Goal: Information Seeking & Learning: Learn about a topic

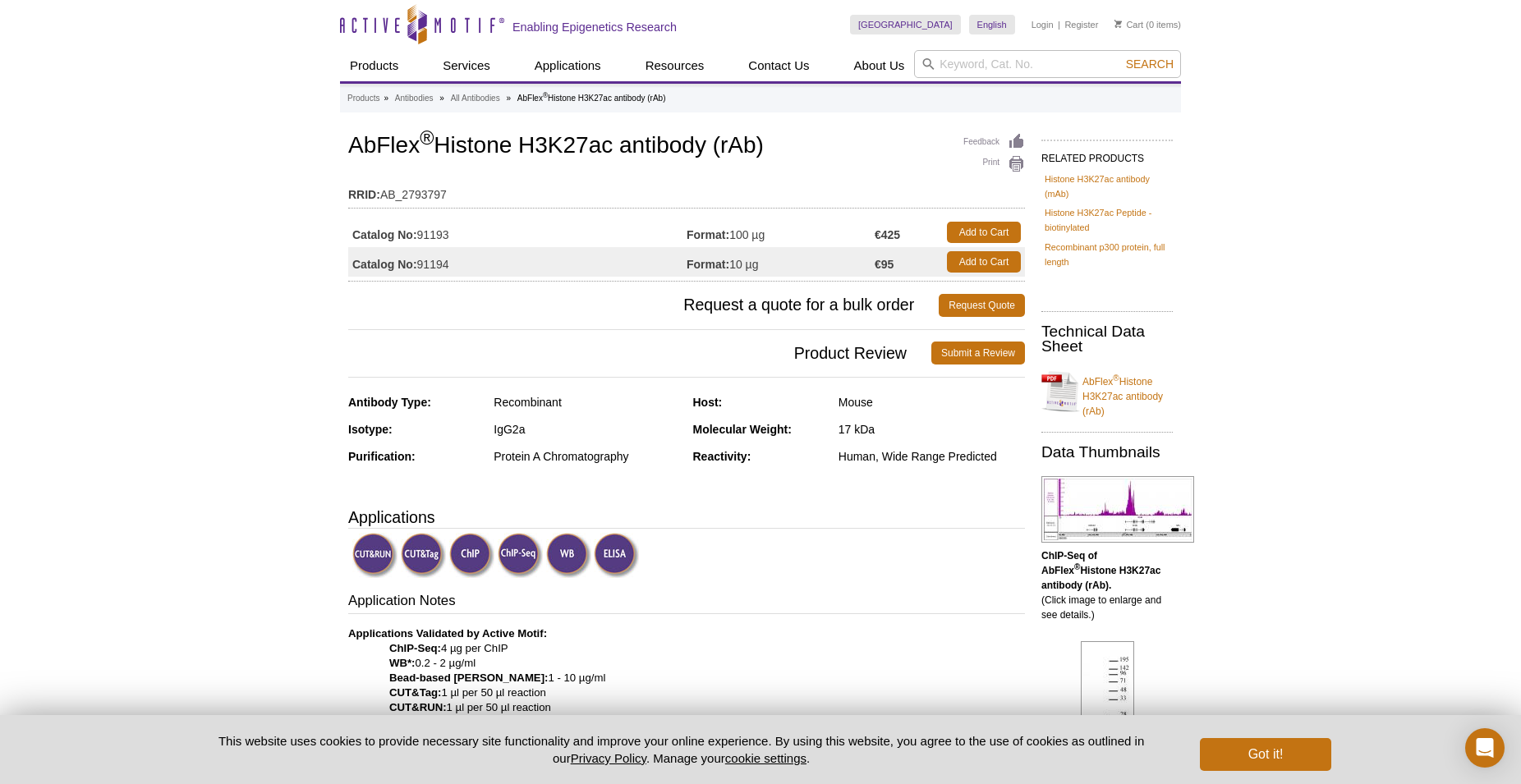
scroll to position [2596, 0]
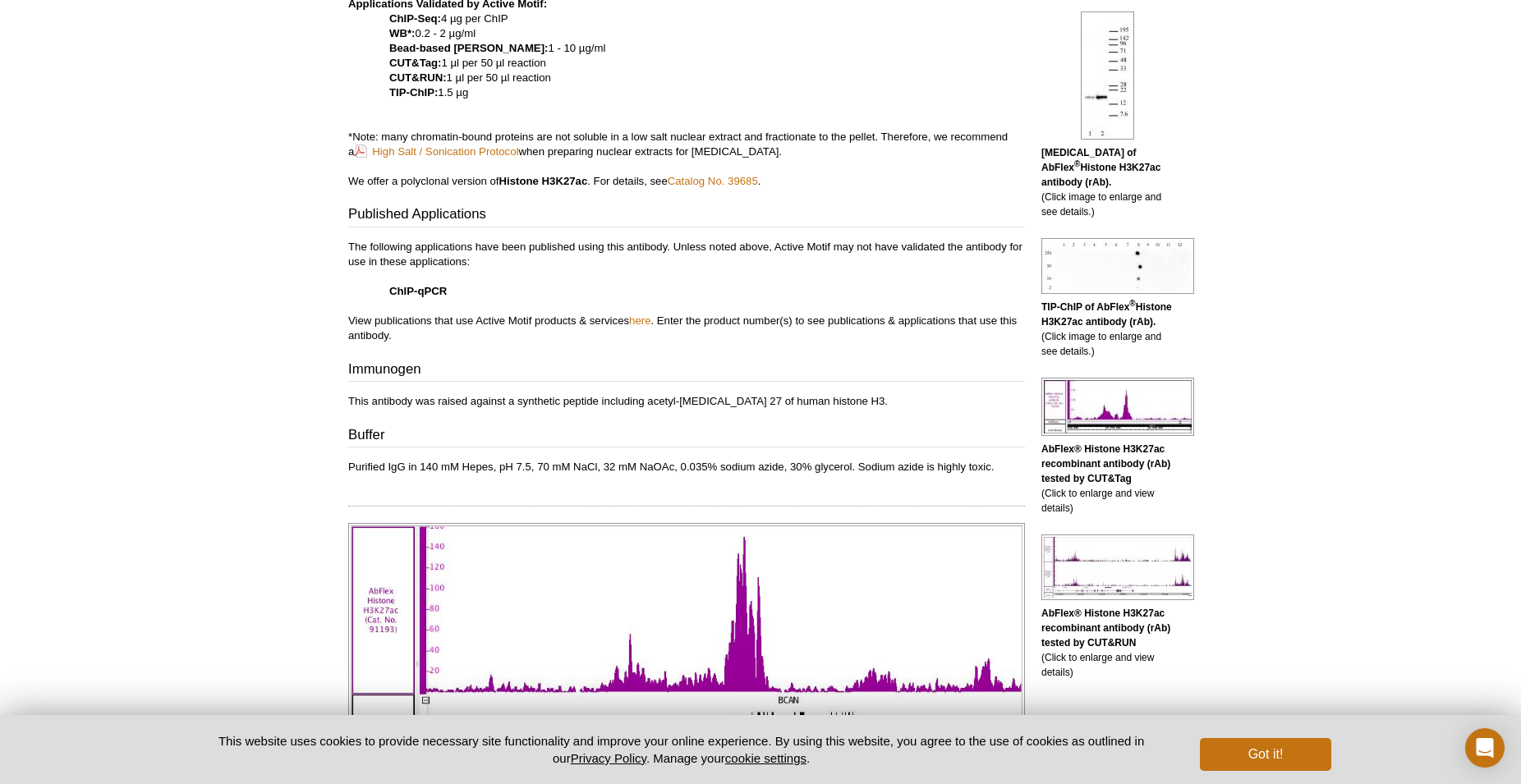
scroll to position [546, 0]
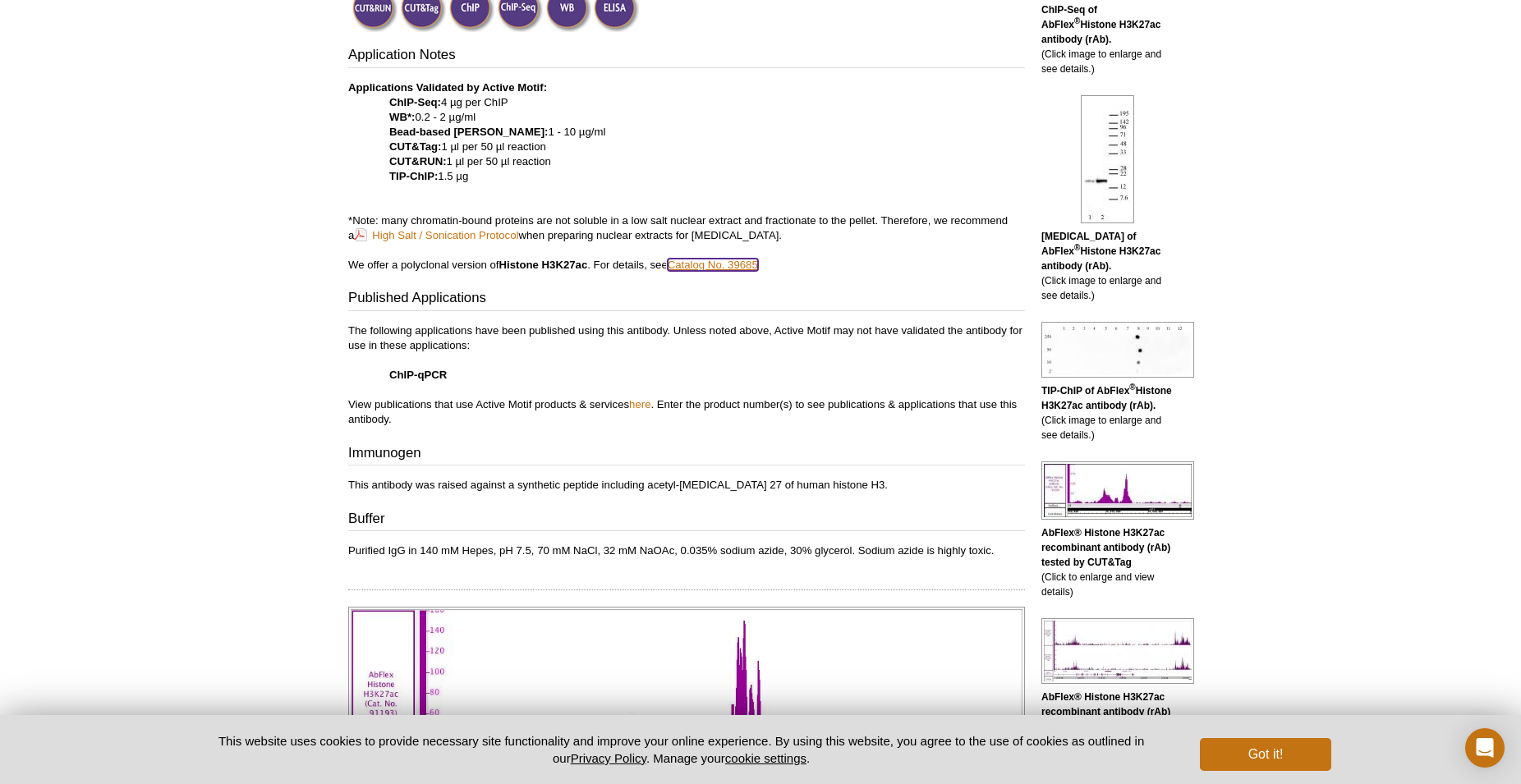
click at [743, 261] on link "Catalog No. 39685" at bounding box center [712, 265] width 90 height 12
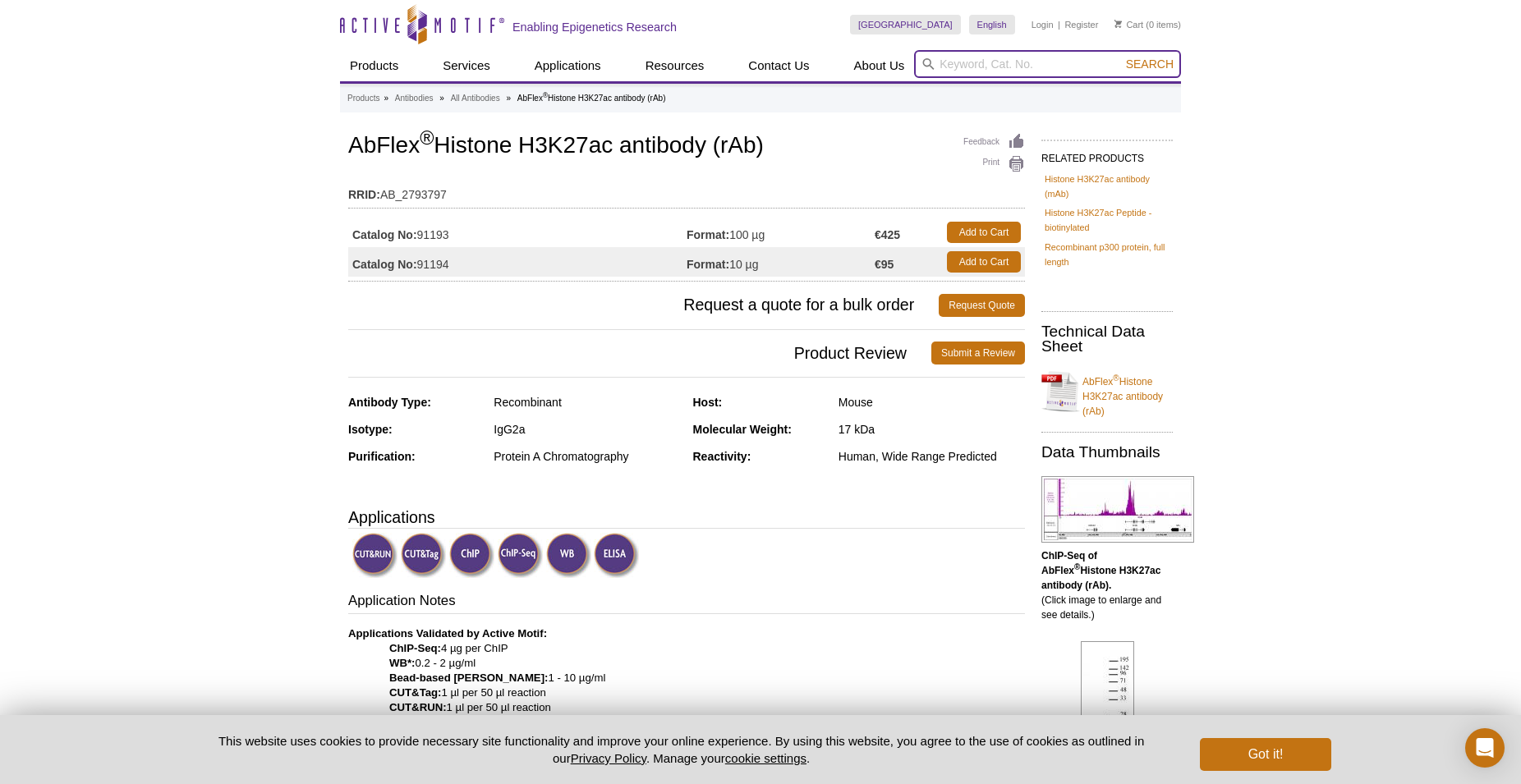
click at [972, 76] on input "search" at bounding box center [1047, 64] width 267 height 28
click at [972, 72] on input "search" at bounding box center [1047, 64] width 267 height 28
type input "cut"
click at [1138, 65] on span "Search" at bounding box center [1149, 64] width 47 height 13
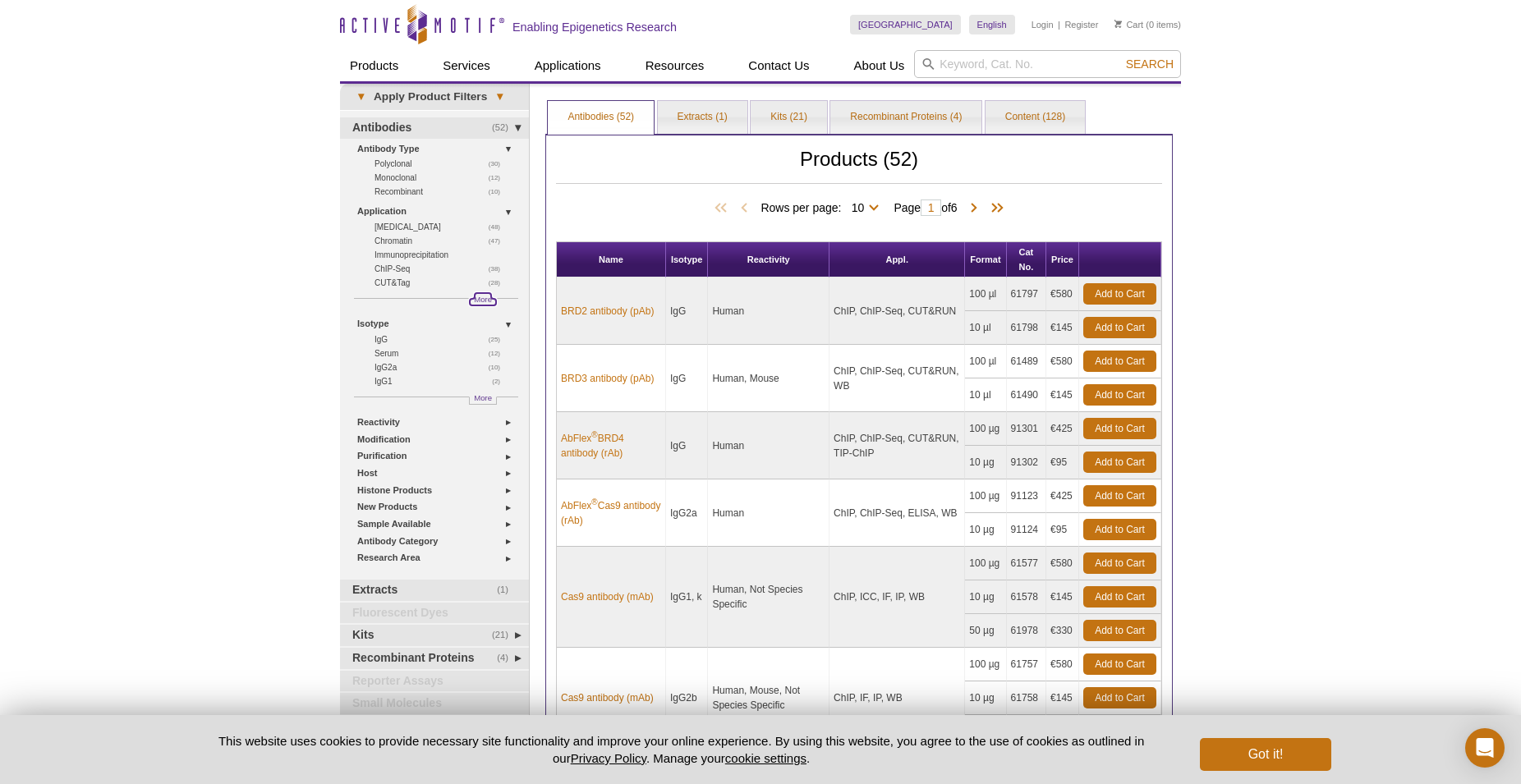
click at [480, 300] on span "More" at bounding box center [483, 299] width 18 height 14
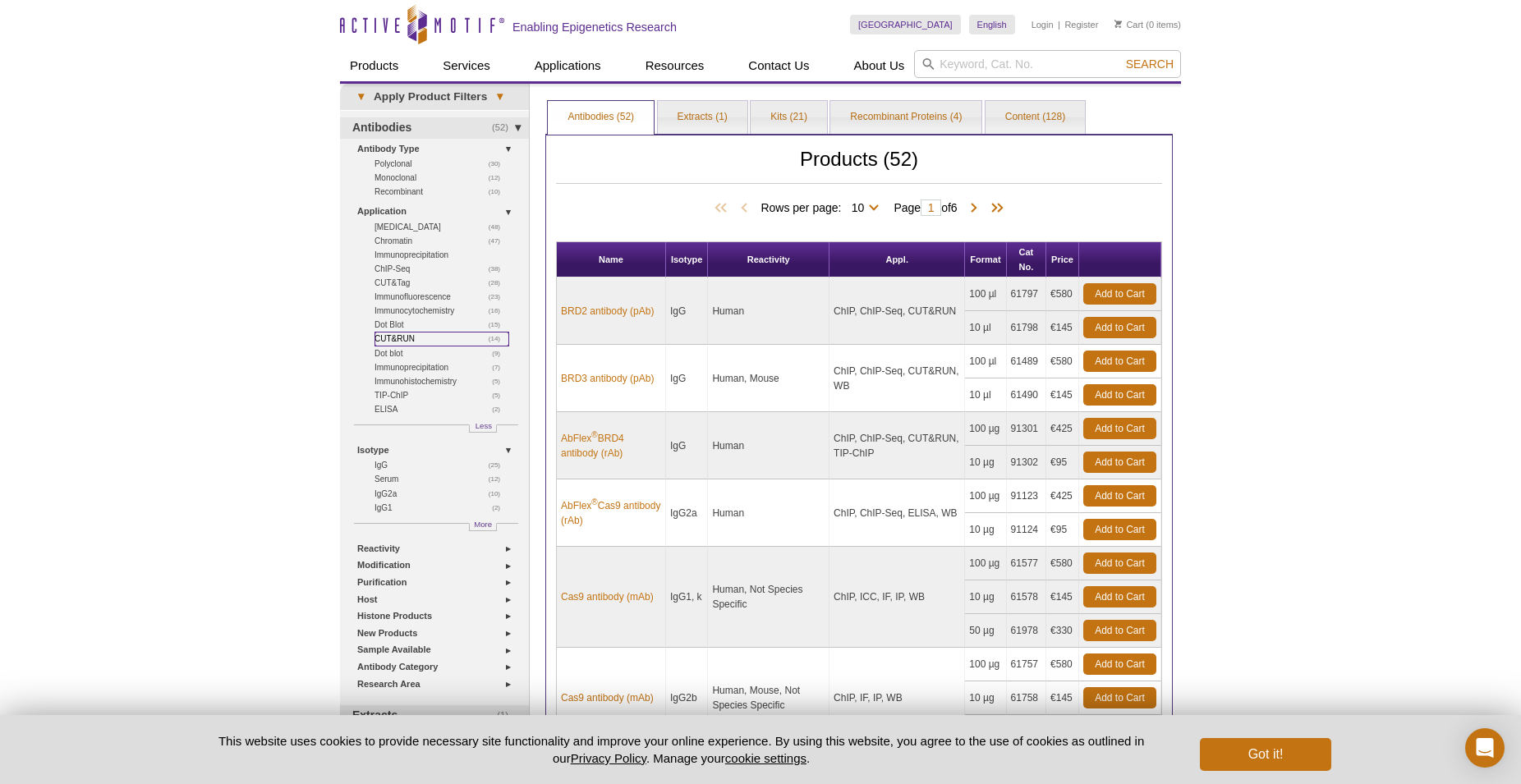
click at [417, 339] on link "(14) CUT&RUN" at bounding box center [441, 338] width 134 height 14
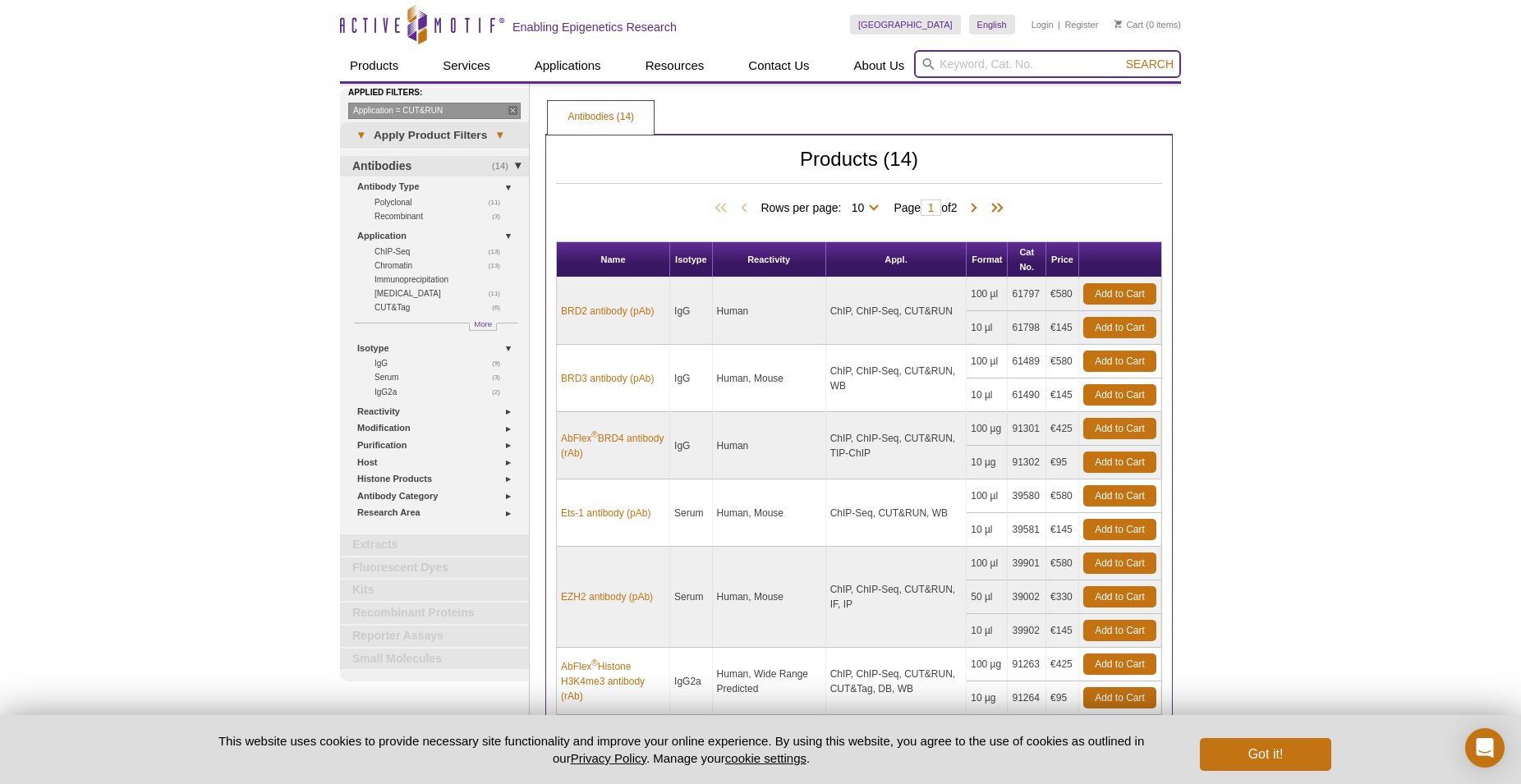
click at [992, 59] on input "search" at bounding box center [1047, 64] width 267 height 28
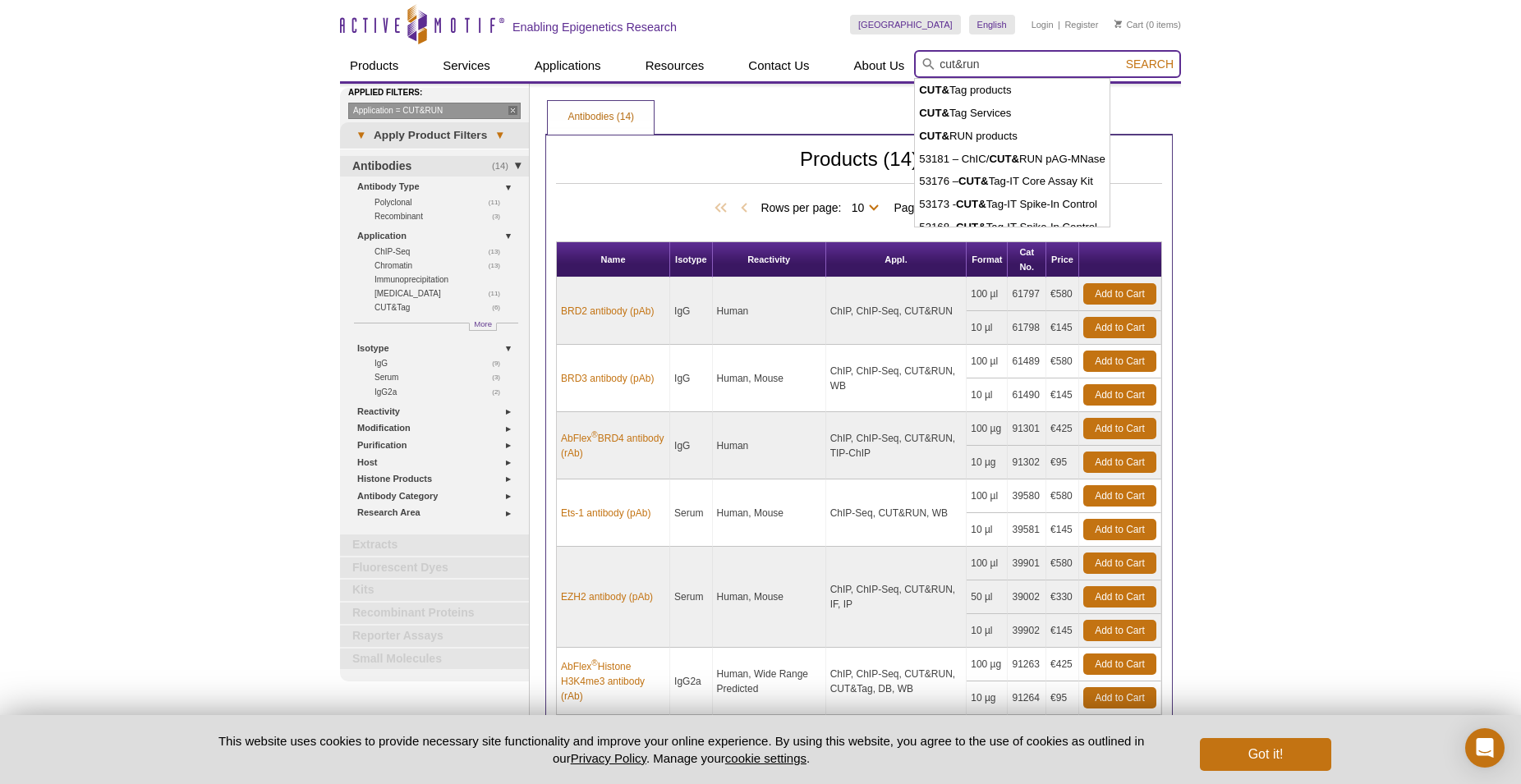
click at [1121, 56] on button "Search" at bounding box center [1149, 64] width 57 height 15
click at [1021, 127] on li "CUT& RUN products" at bounding box center [1012, 136] width 194 height 23
type input "CUT&RUN products"
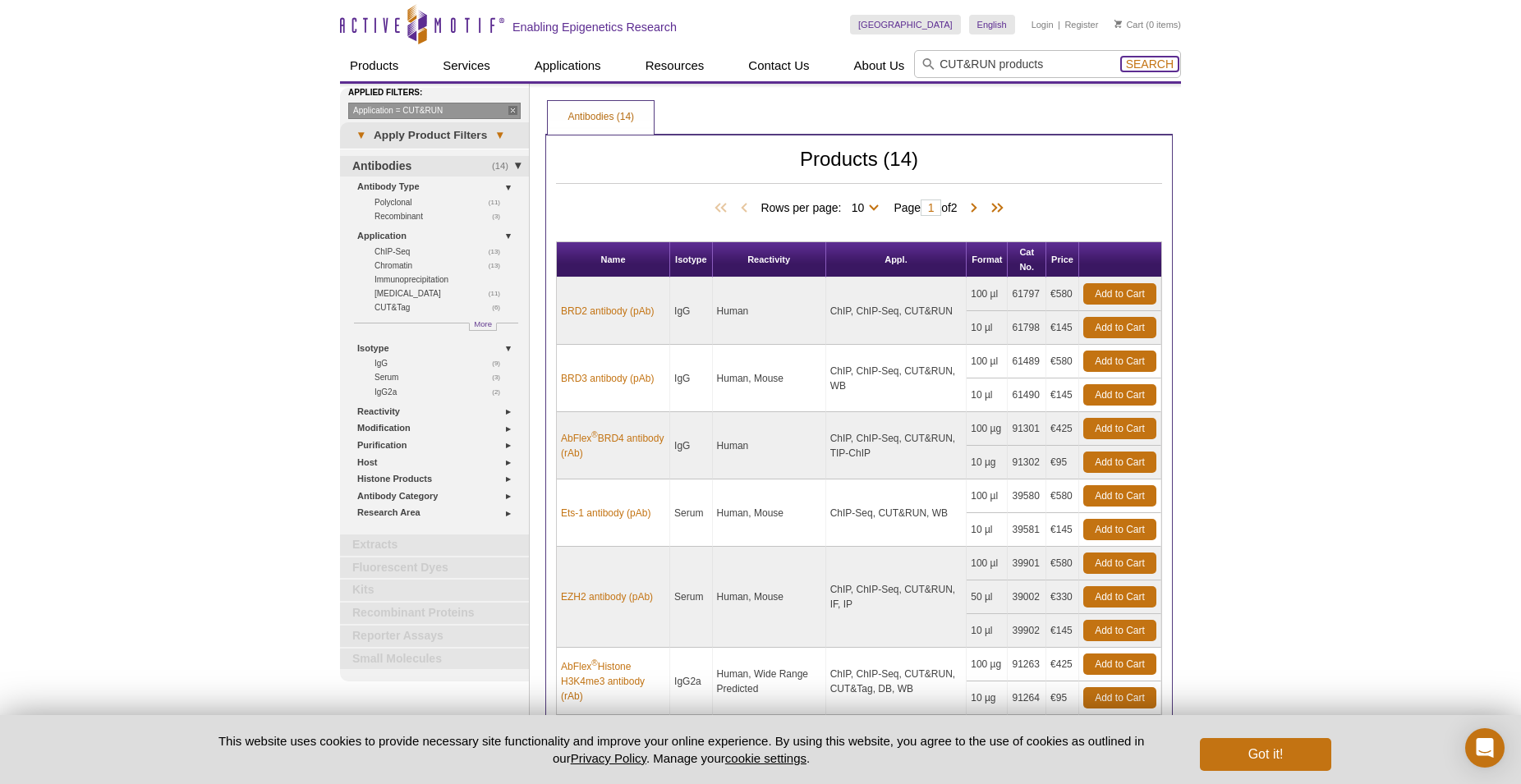
click at [1163, 58] on span "Search" at bounding box center [1149, 64] width 47 height 13
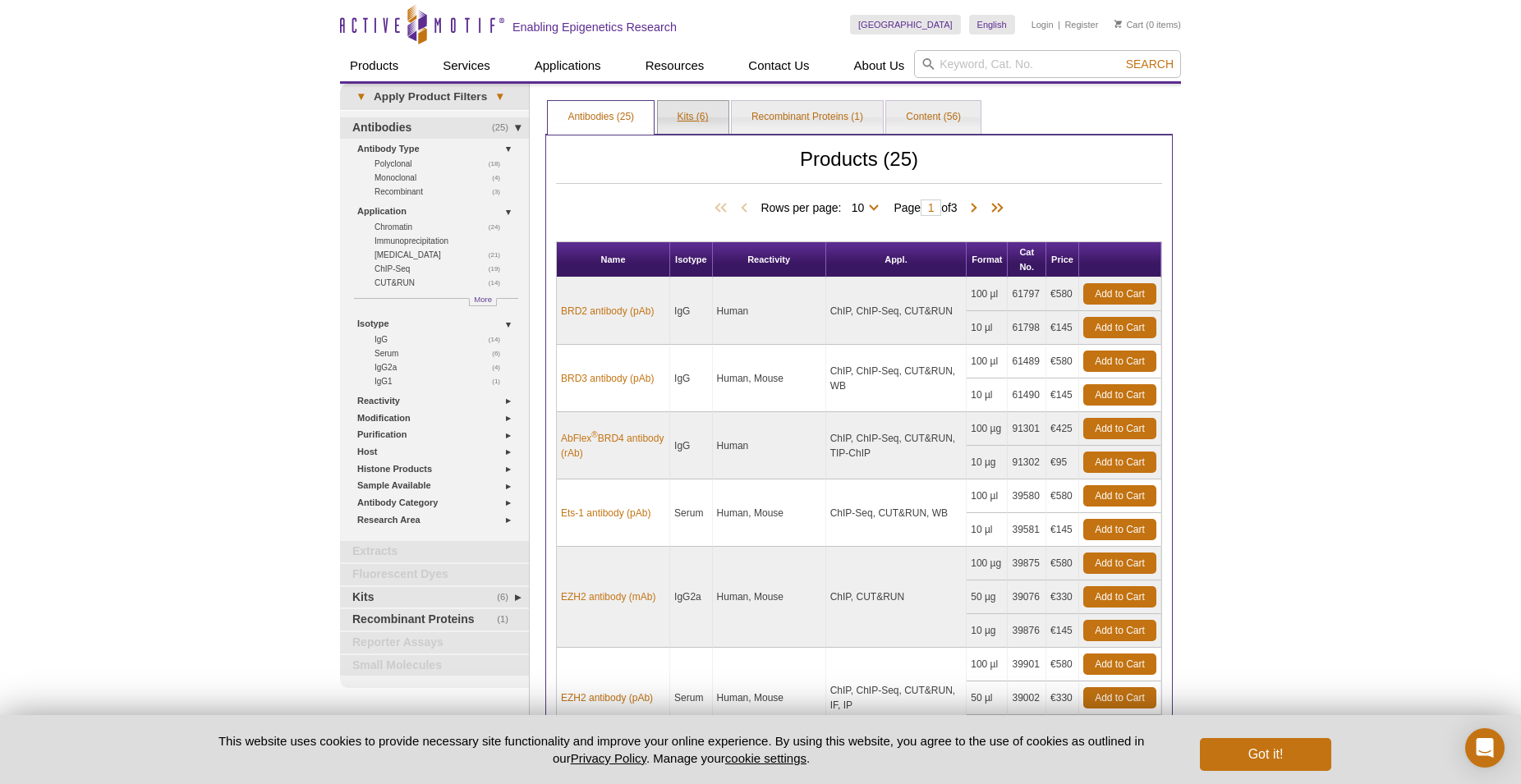
click at [696, 119] on link "Kits (6)" at bounding box center [693, 118] width 71 height 33
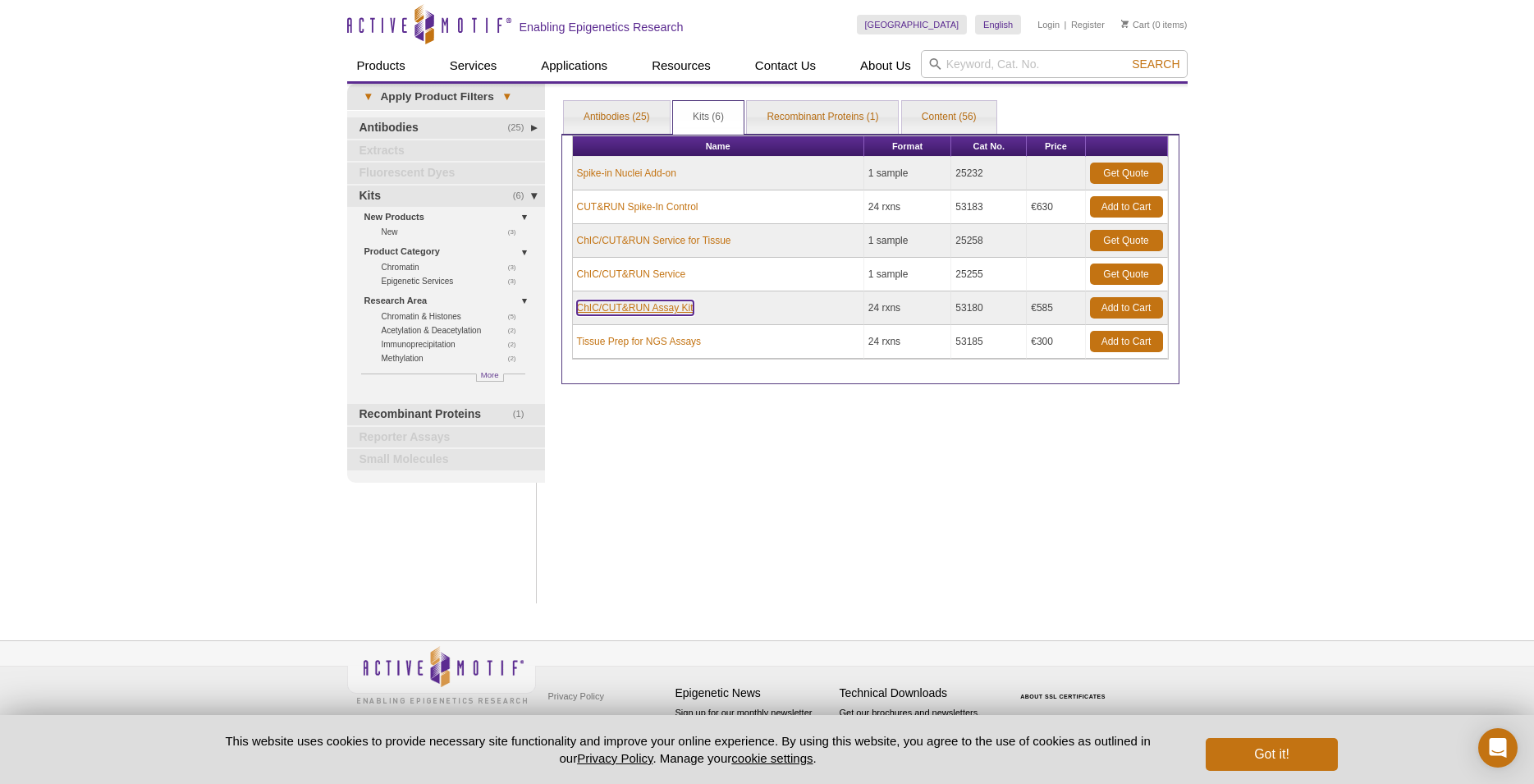
click at [650, 309] on link "ChIC/CUT&RUN Assay Kit" at bounding box center [636, 308] width 117 height 15
click at [1322, 748] on button "Got it!" at bounding box center [1272, 755] width 131 height 33
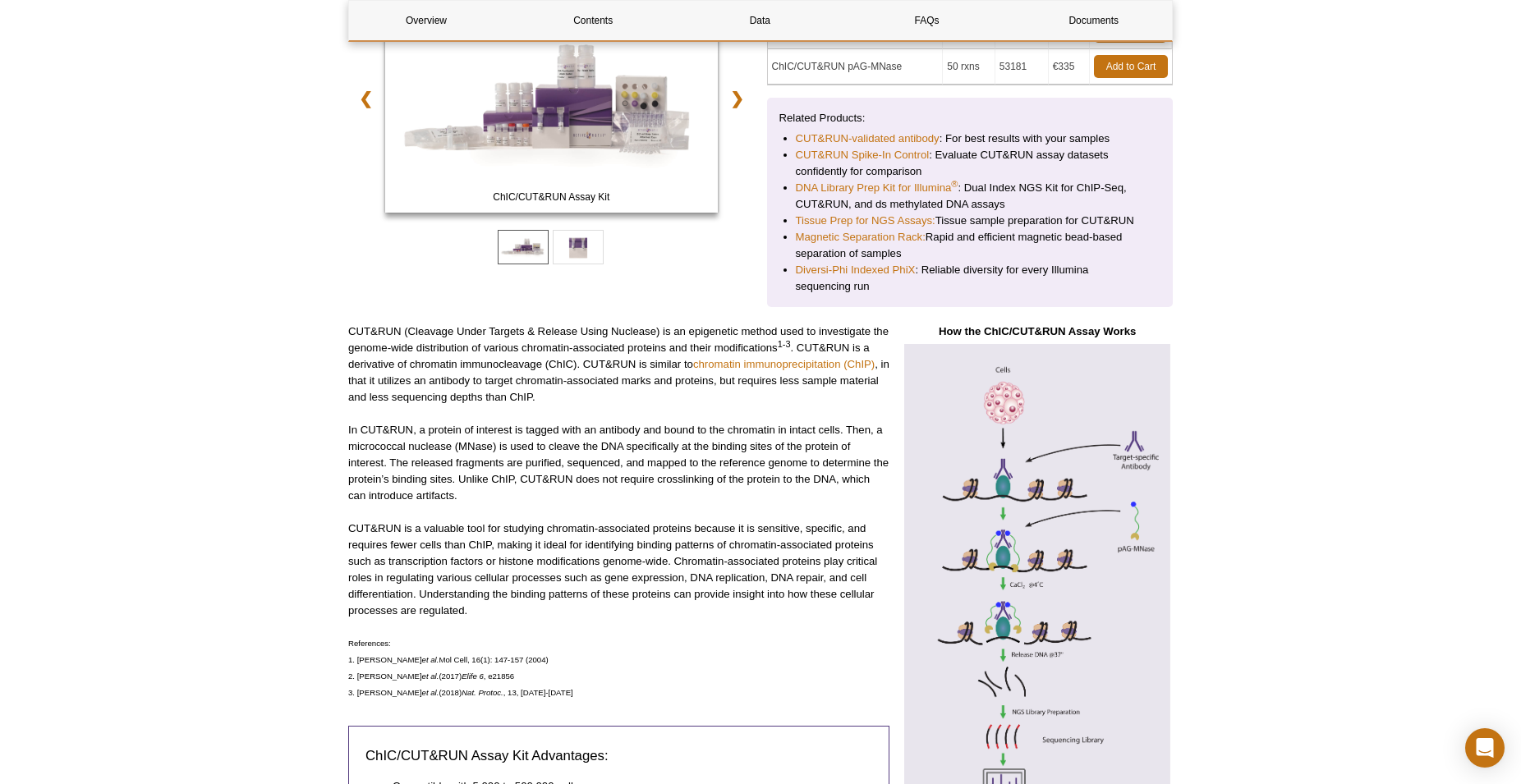
scroll to position [503, 0]
